Goal: Find specific page/section: Find specific page/section

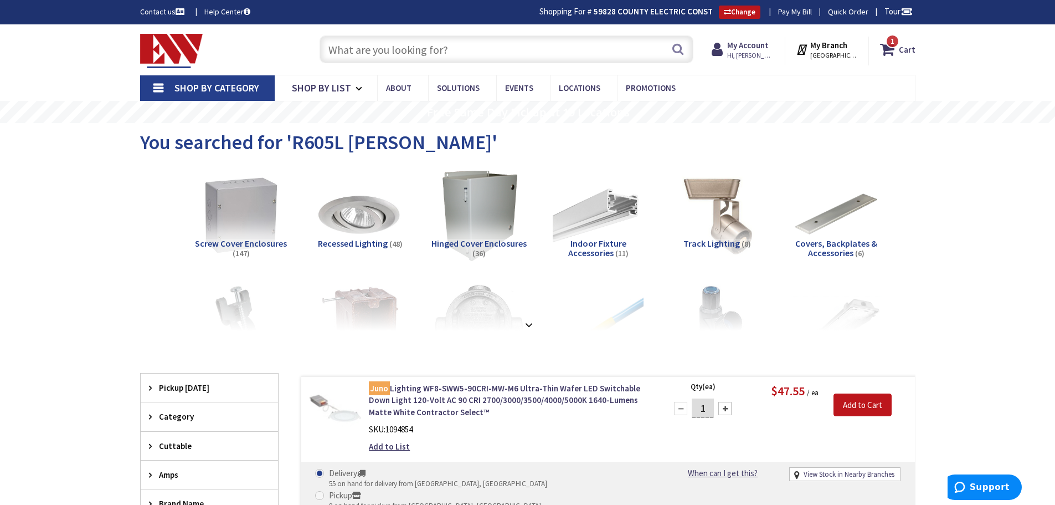
paste input "[URL][DOMAIN_NAME]"
type input "h"
paste input "[URL][DOMAIN_NAME]"
type input "h"
paste input "PDG23G0020TFFJ"
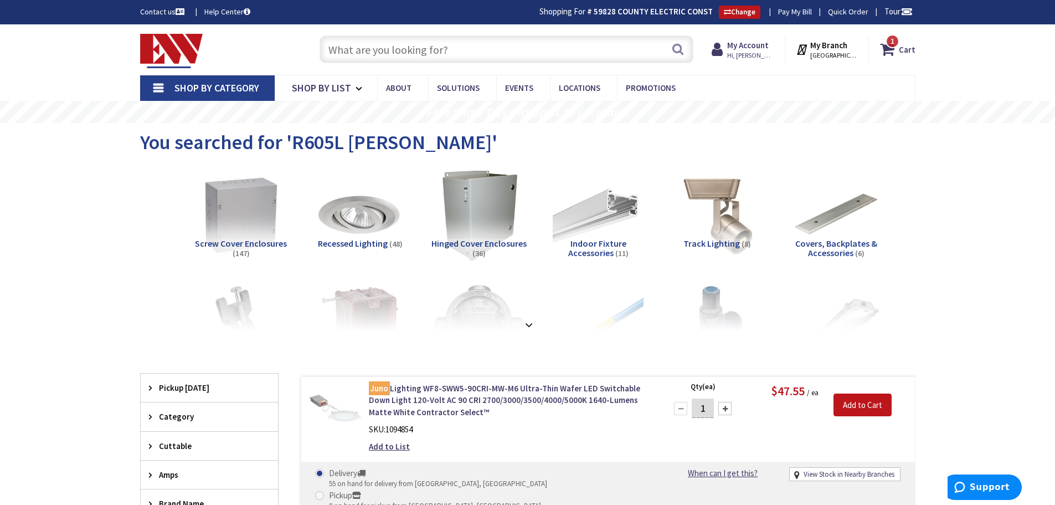
type input "PDG23G0020TFFJ"
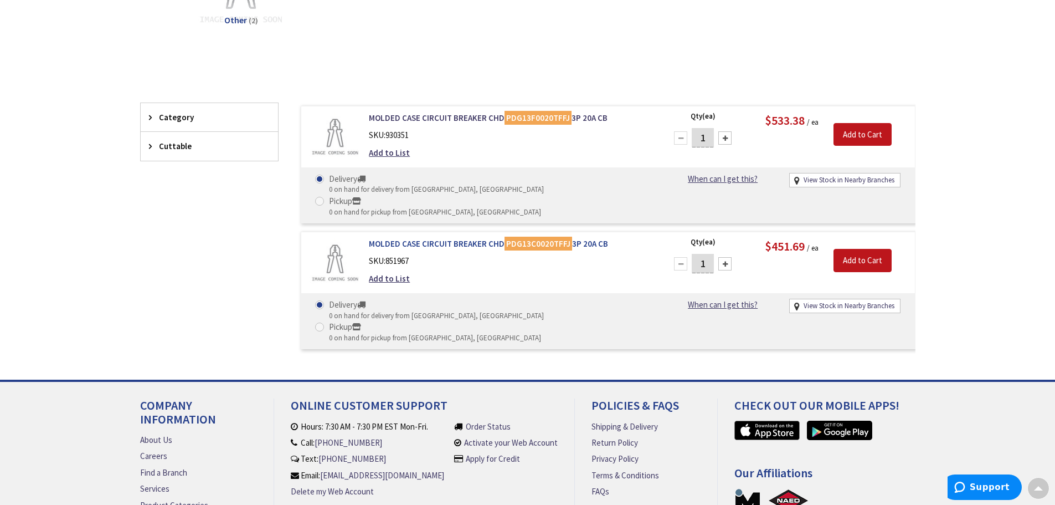
scroll to position [2, 0]
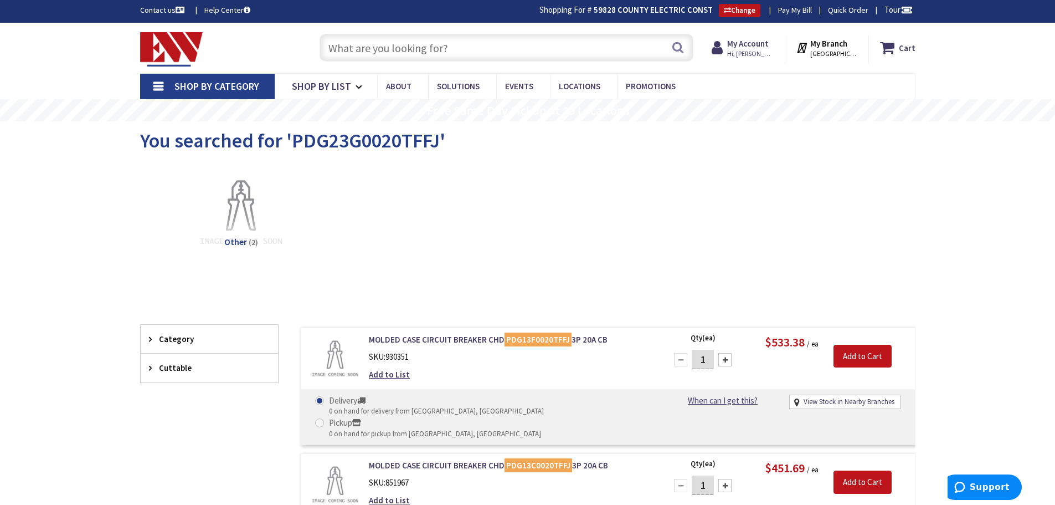
paste input "PDG23G0020TFFJ"
click at [383, 48] on input "PDG23G0020TFFJ" at bounding box center [507, 48] width 374 height 28
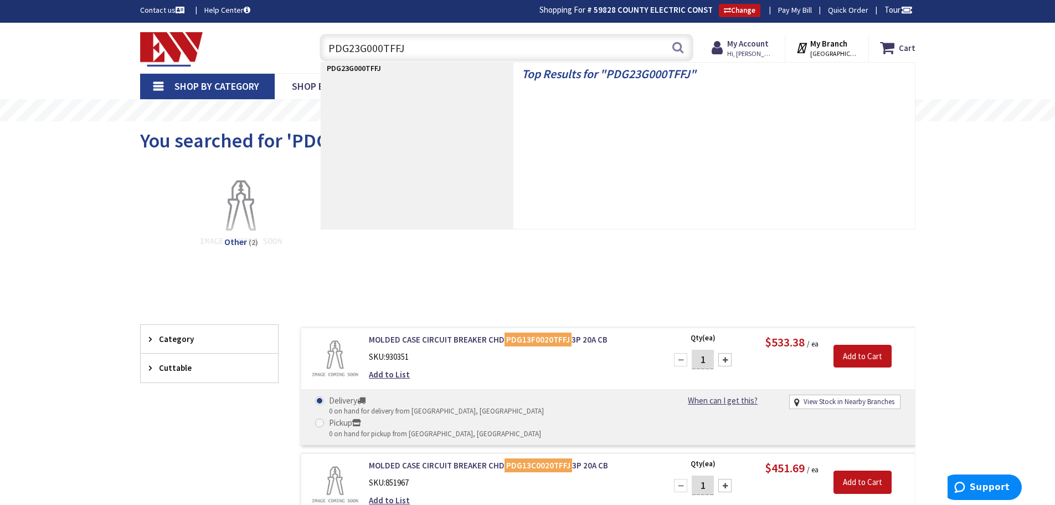
type input "PDG23G0030TFFJ"
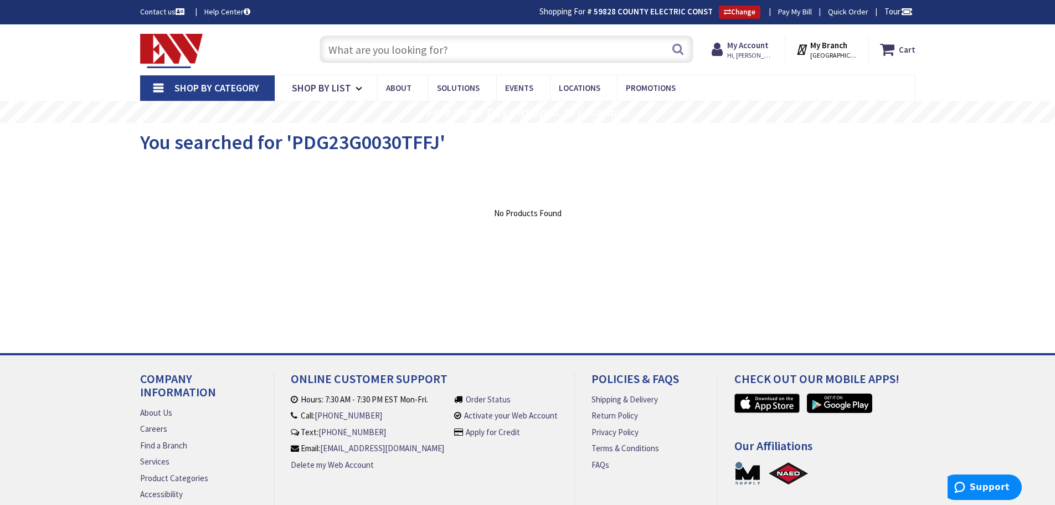
paste input "PDG23G0020TFFJ"
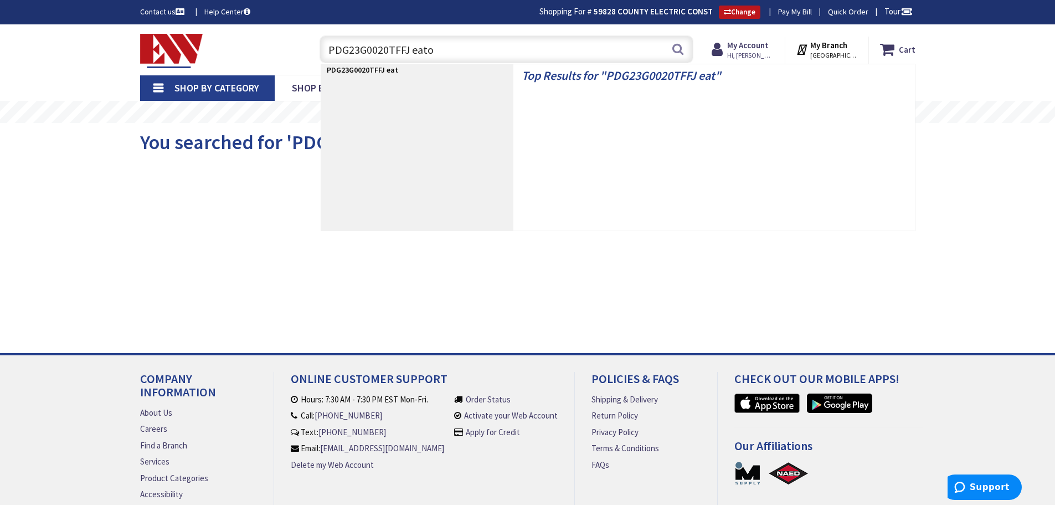
type input "PDG23G0020TFFJ eaton"
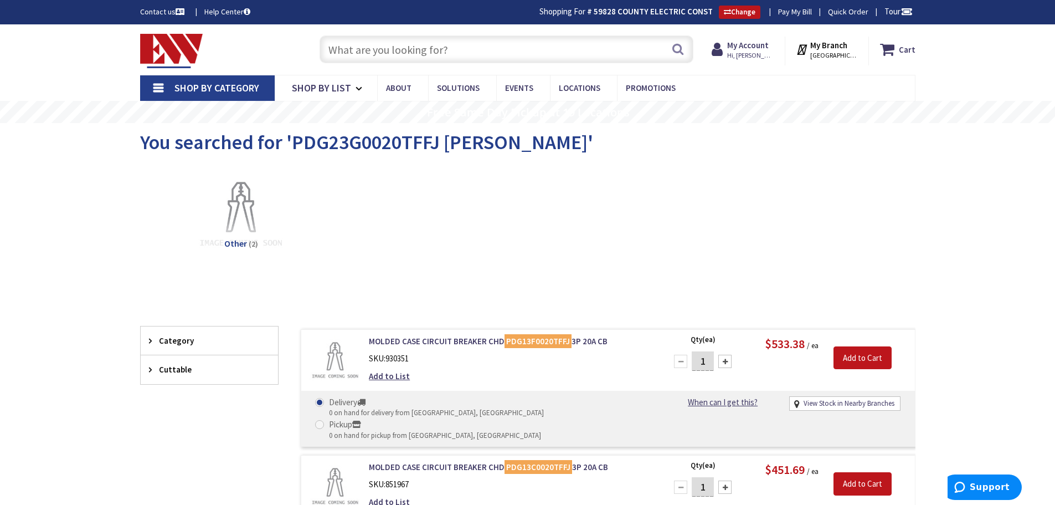
paste input "PDG23G0020TFFJ"
click at [383, 52] on input "PDG23G0020TFFJ" at bounding box center [507, 49] width 374 height 28
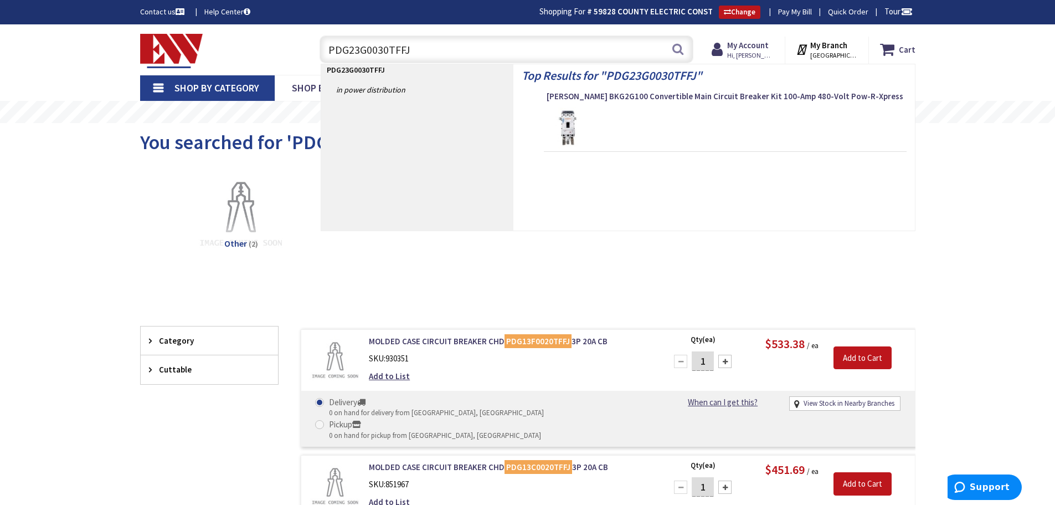
click at [436, 53] on input "PDG23G0030TFFJ" at bounding box center [507, 49] width 374 height 28
type input "PDG23G0030TFFJ Eaton"
